Goal: Task Accomplishment & Management: Complete application form

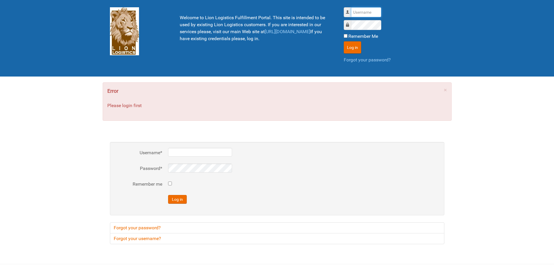
type input "Lion"
click at [168, 182] on input "Remember me" at bounding box center [170, 184] width 4 height 4
checkbox input "true"
click at [181, 203] on button "Log in" at bounding box center [177, 199] width 19 height 9
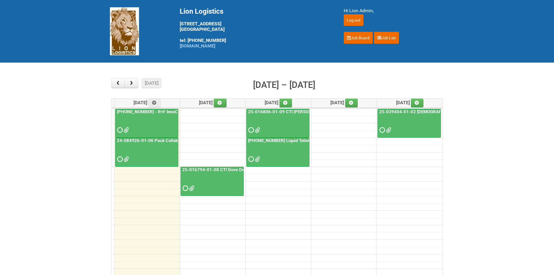
click at [513, 111] on main "× ■ - My Jobs ■ - Other Jobs Add today month week Aug 18 – 22, 2025 Mon 8/18 Tu…" at bounding box center [277, 182] width 554 height 238
click at [494, 134] on main "× ■ - My Jobs ■ - Other Jobs Add today month week Aug 18 – 22, 2025 Mon 8/18 Tu…" at bounding box center [277, 182] width 554 height 238
click at [118, 159] on span at bounding box center [119, 159] width 4 height 4
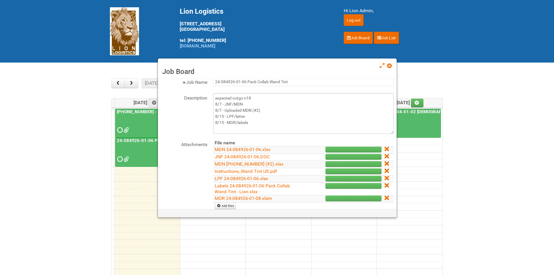
scroll to position [29, 0]
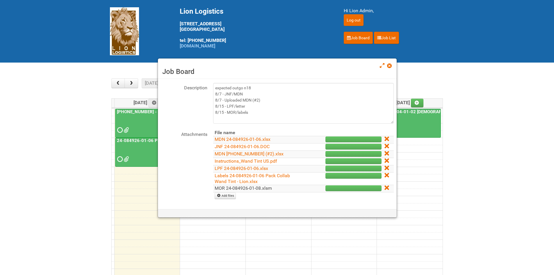
click at [230, 190] on link "MOR 24-084926-01-08.xlsm" at bounding box center [243, 188] width 57 height 6
click at [94, 186] on main "× ■ - My Jobs ■ - Other Jobs Add [DATE] month week [DATE] – [DATE] [DATE] [DATE…" at bounding box center [277, 182] width 554 height 238
click at [232, 179] on link "Labels 24-084926-01-06 Pack Collab Wand Tint - Lion.xlsx" at bounding box center [252, 178] width 75 height 11
click at [231, 179] on link "Labels 24-084926-01-06 Pack Collab Wand Tint - Lion.xlsx" at bounding box center [252, 178] width 75 height 11
click at [388, 65] on span at bounding box center [389, 66] width 4 height 4
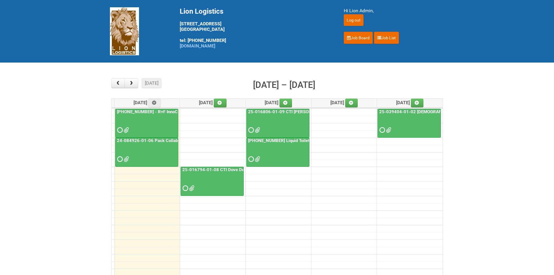
click at [481, 103] on main "× ■ - My Jobs ■ - Other Jobs Add today month week Aug 18 – 22, 2025 Mon 8/18 Tu…" at bounding box center [277, 182] width 554 height 238
click at [120, 159] on span at bounding box center [119, 159] width 4 height 4
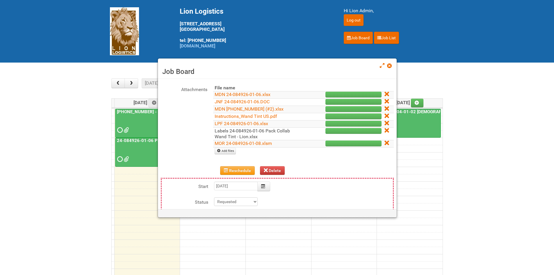
scroll to position [87, 0]
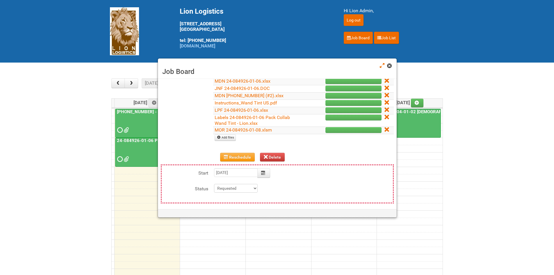
click at [390, 66] on span at bounding box center [389, 66] width 4 height 4
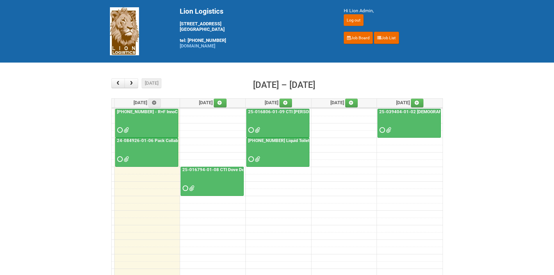
click at [119, 131] on span at bounding box center [119, 130] width 4 height 4
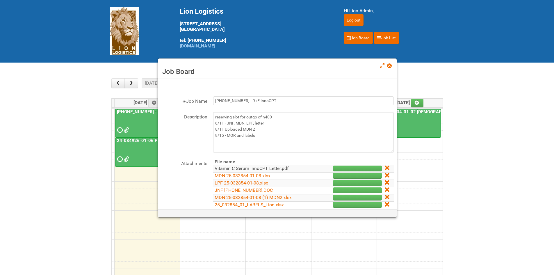
scroll to position [29, 0]
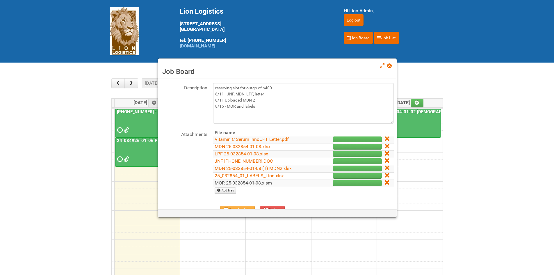
click at [241, 182] on link "MOR 25-032854-01-08.xlsm" at bounding box center [243, 183] width 57 height 6
click at [225, 187] on td "Add files" at bounding box center [303, 190] width 181 height 7
click at [225, 192] on link "Add files" at bounding box center [225, 190] width 21 height 6
type input "C:\fakepath\grp 0001 Seed 2..jpg"
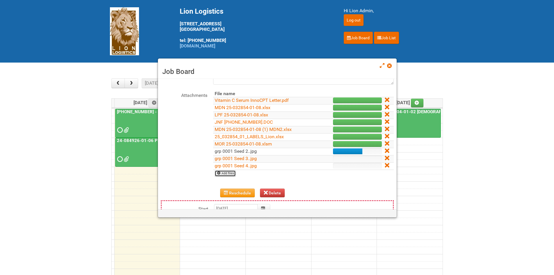
scroll to position [116, 0]
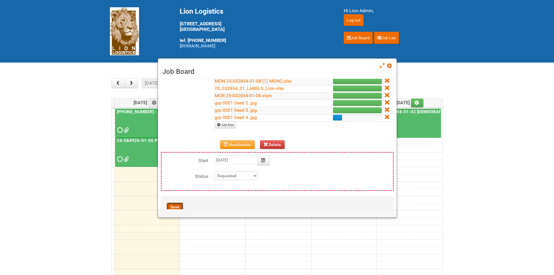
click at [179, 205] on button "Save" at bounding box center [175, 206] width 17 height 9
type input "2025-08-18 09:00:00"
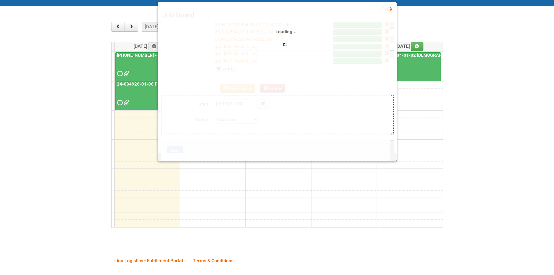
scroll to position [58, 0]
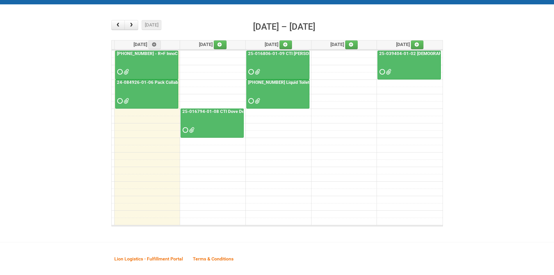
click at [121, 70] on span at bounding box center [119, 72] width 4 height 4
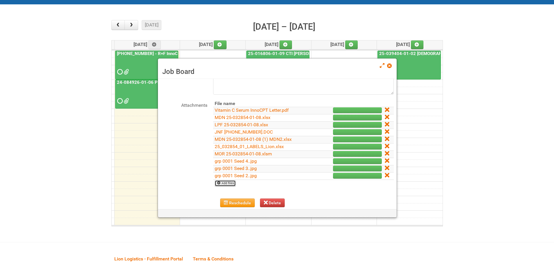
click at [226, 184] on link "Add files" at bounding box center [225, 183] width 21 height 6
type input "C:\fakepath\Group 0001 Seed 1..jpg"
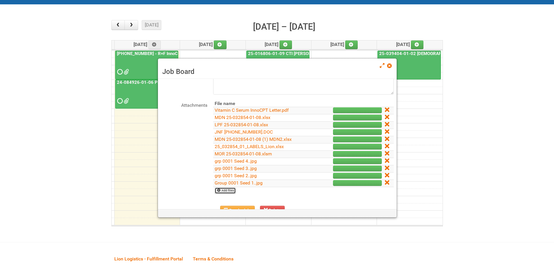
scroll to position [0, 0]
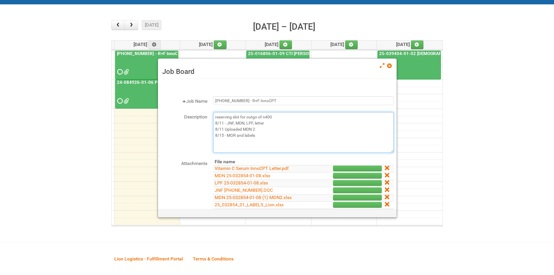
click at [271, 137] on textarea "reserving slot for outgo of n400 8/11 - JNF, MDN, LPF, letter 8/11 Uploaded MDN…" at bounding box center [303, 132] width 181 height 41
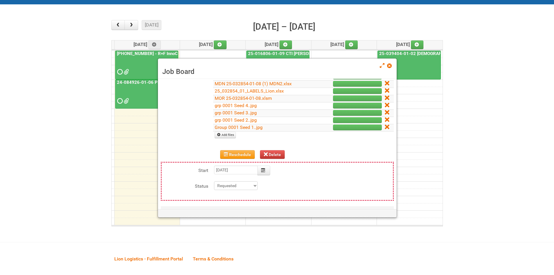
scroll to position [140, 0]
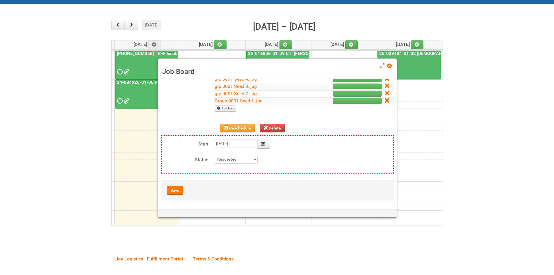
type textarea "reserving slot for outgo of n400 8/11 - JNF, MDN, LPF, letter 8/11 Uploaded MDN…"
click at [175, 192] on button "Save" at bounding box center [175, 190] width 17 height 9
type input "2025-08-18 09:00:00"
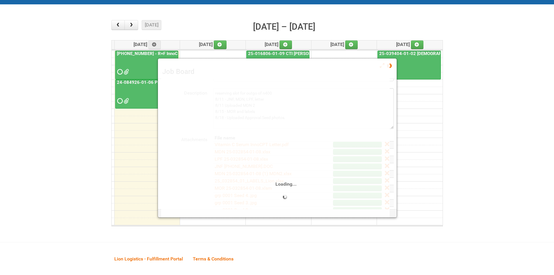
scroll to position [80, 0]
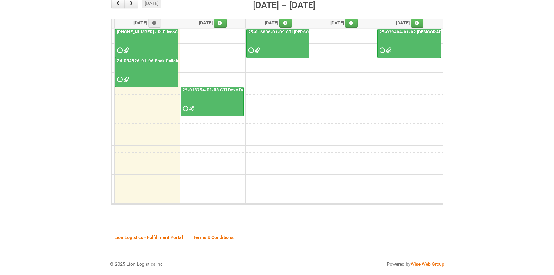
click at [121, 50] on span at bounding box center [119, 50] width 4 height 4
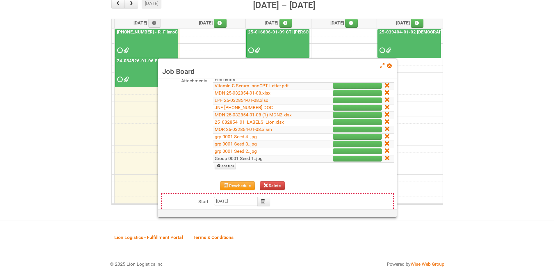
scroll to position [87, 0]
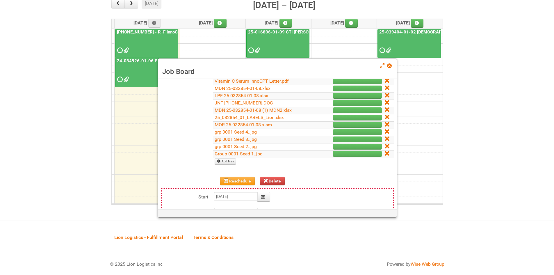
click at [250, 157] on td "Group 0001 Seed 1..jpg" at bounding box center [262, 153] width 99 height 7
click at [257, 156] on td "Group 0001 Seed 1..jpg" at bounding box center [262, 153] width 99 height 7
click at [244, 152] on link "Group 0001 Seed 1..jpg" at bounding box center [239, 154] width 48 height 6
click at [252, 147] on link "grp 0001 Seed 2..jpg" at bounding box center [236, 147] width 42 height 6
click at [248, 138] on link "grp 0001 Seed 3..jpg" at bounding box center [236, 139] width 42 height 6
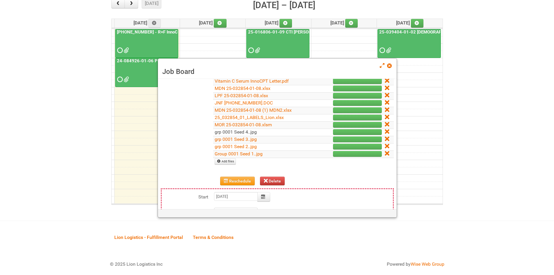
click at [237, 131] on link "grp 0001 Seed 4..jpg" at bounding box center [236, 132] width 42 height 6
